Goal: Task Accomplishment & Management: Manage account settings

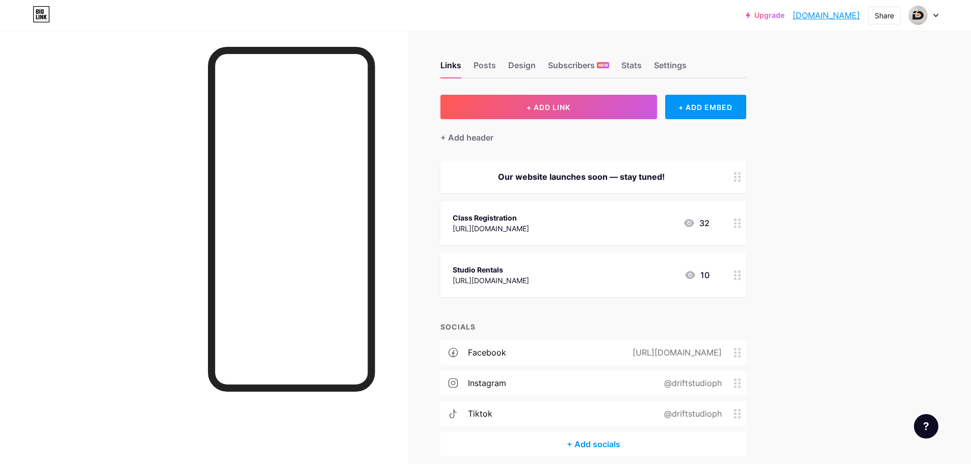
click at [822, 205] on div "Upgrade driftstudioph.b... [DOMAIN_NAME] Share Switch accounts Drift Studio PH …" at bounding box center [485, 254] width 971 height 508
